Goal: Check status: Check status

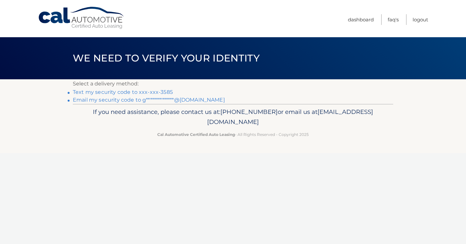
click at [147, 91] on link "Text my security code to xxx-xxx-3585" at bounding box center [123, 92] width 100 height 6
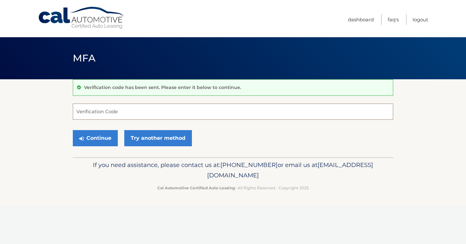
click at [142, 113] on input "Verification Code" at bounding box center [233, 112] width 321 height 16
type input "242316"
click at [95, 138] on button "Continue" at bounding box center [95, 138] width 45 height 16
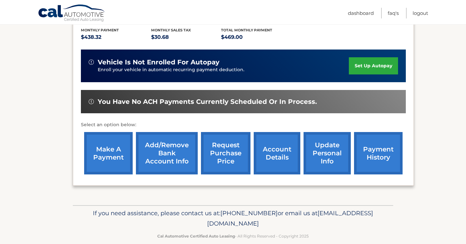
scroll to position [157, 0]
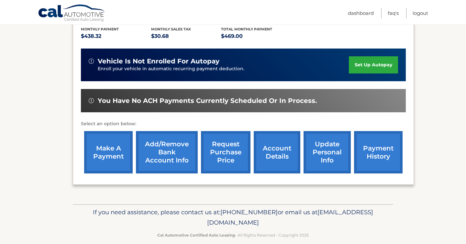
click at [378, 142] on link "payment history" at bounding box center [378, 152] width 49 height 42
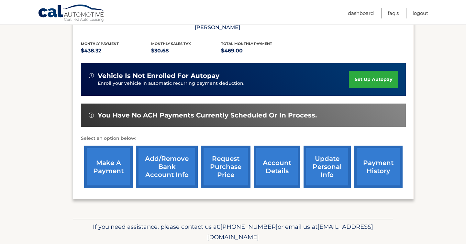
scroll to position [149, 0]
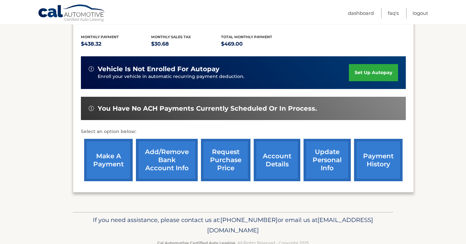
click at [377, 152] on link "payment history" at bounding box center [378, 160] width 49 height 42
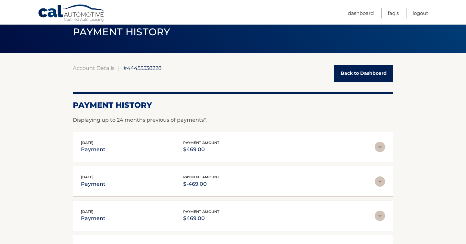
scroll to position [37, 0]
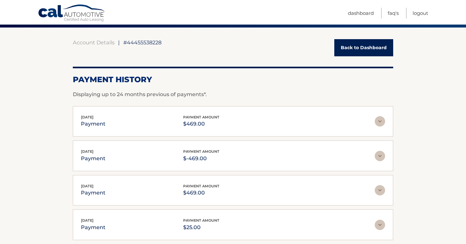
scroll to position [53, 0]
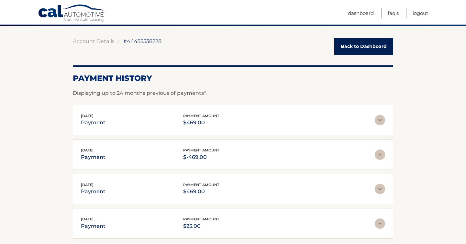
click at [383, 121] on img at bounding box center [380, 120] width 10 height 10
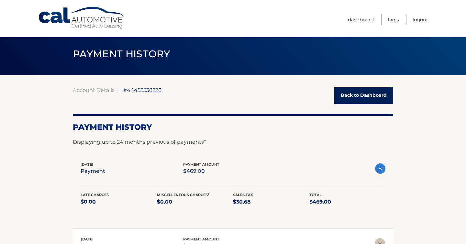
scroll to position [0, 0]
